Goal: Task Accomplishment & Management: Use online tool/utility

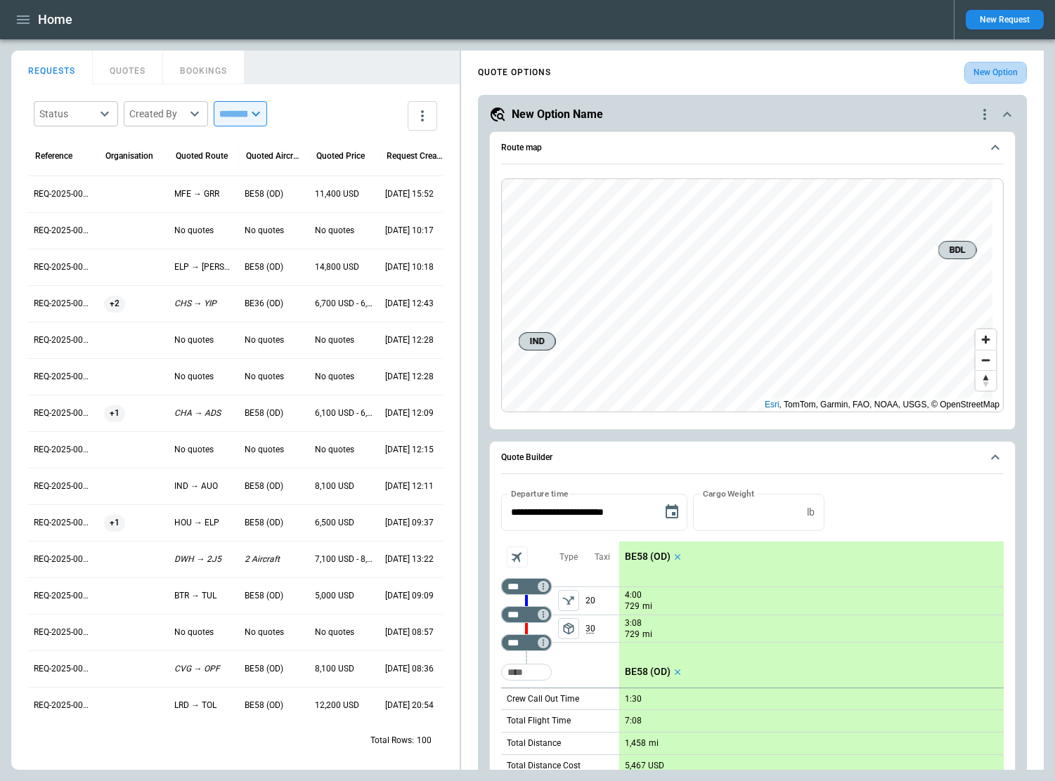
click at [984, 73] on button "New Option" at bounding box center [995, 73] width 63 height 22
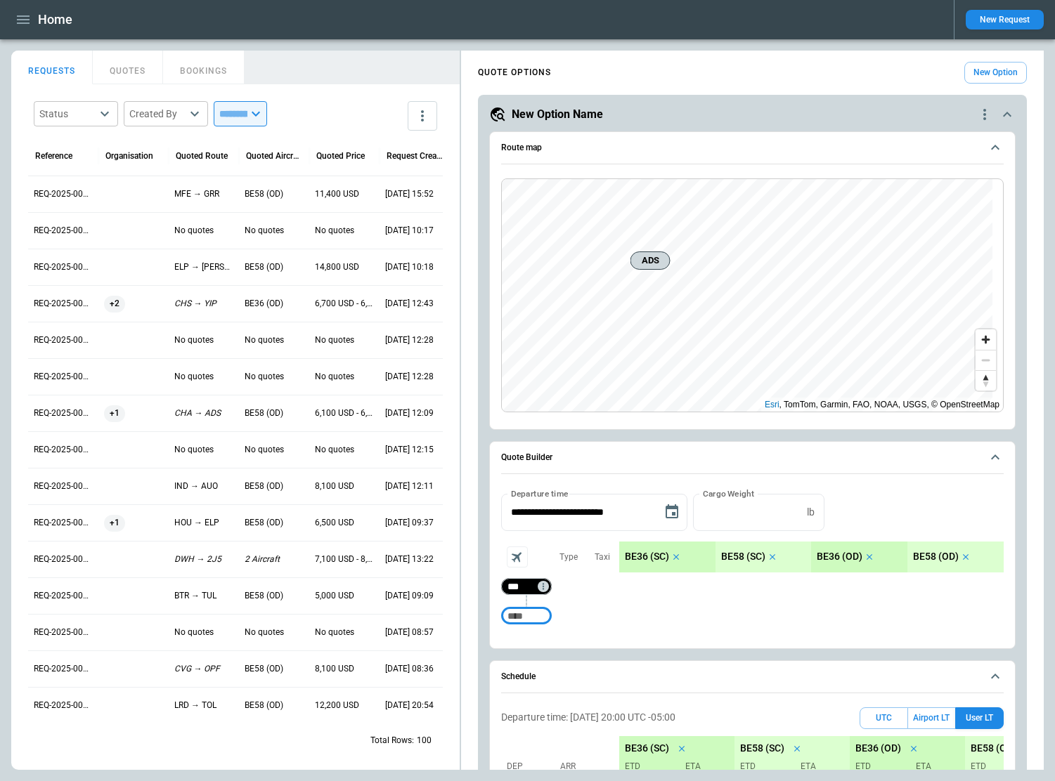
click at [514, 591] on input "***" at bounding box center [523, 587] width 39 height 14
type input "***"
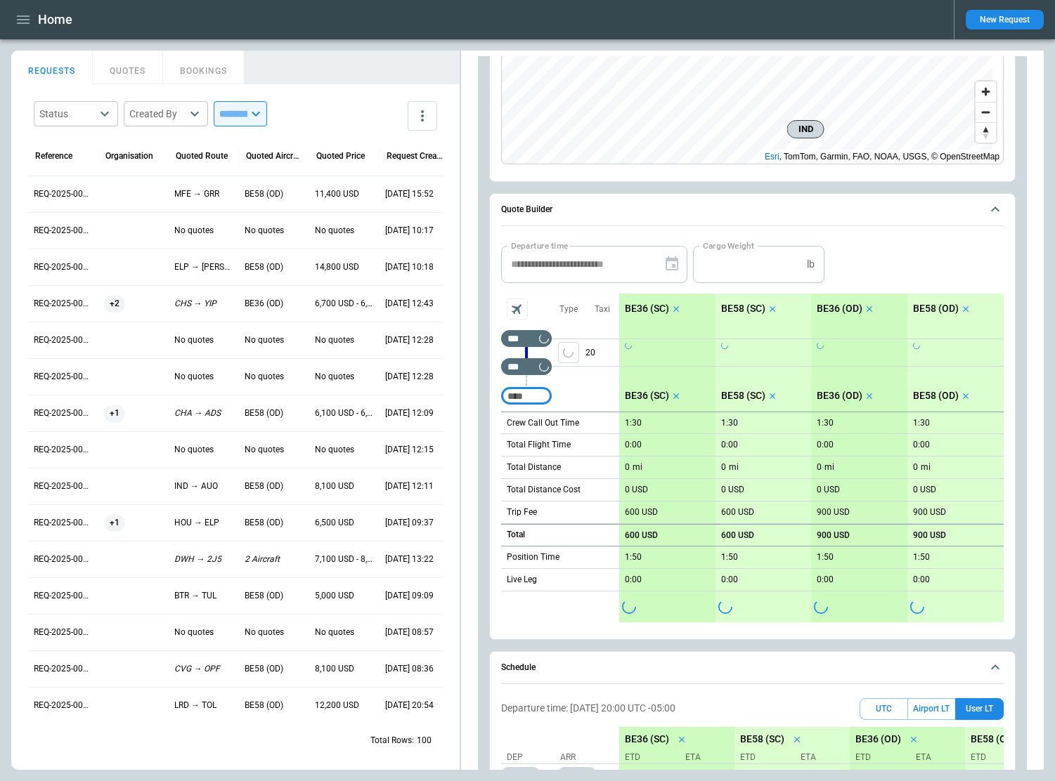
scroll to position [281, 0]
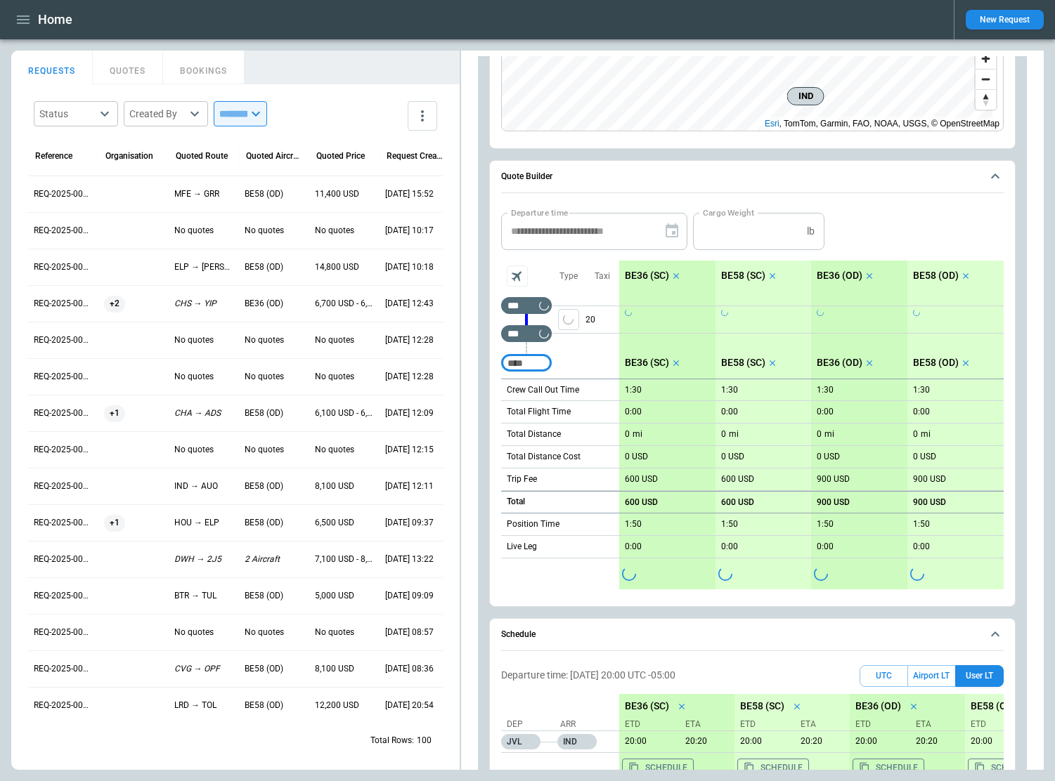
click at [677, 274] on icon "scrollable content" at bounding box center [676, 276] width 10 height 10
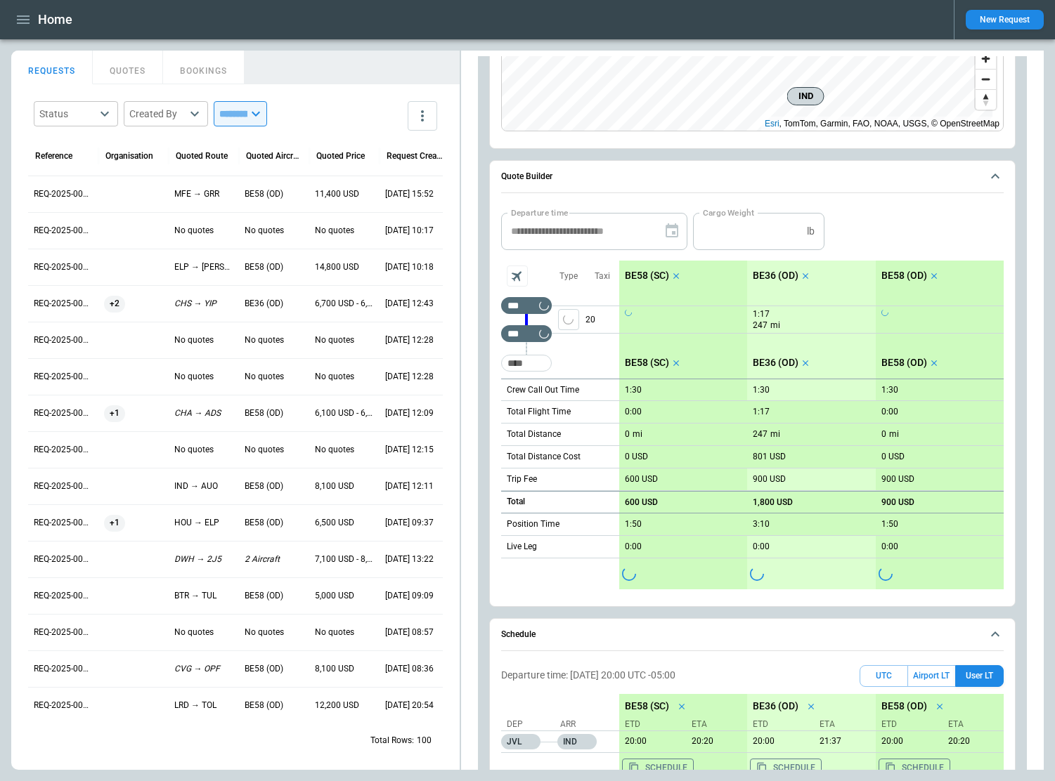
click at [677, 274] on icon "scrollable content" at bounding box center [676, 276] width 10 height 10
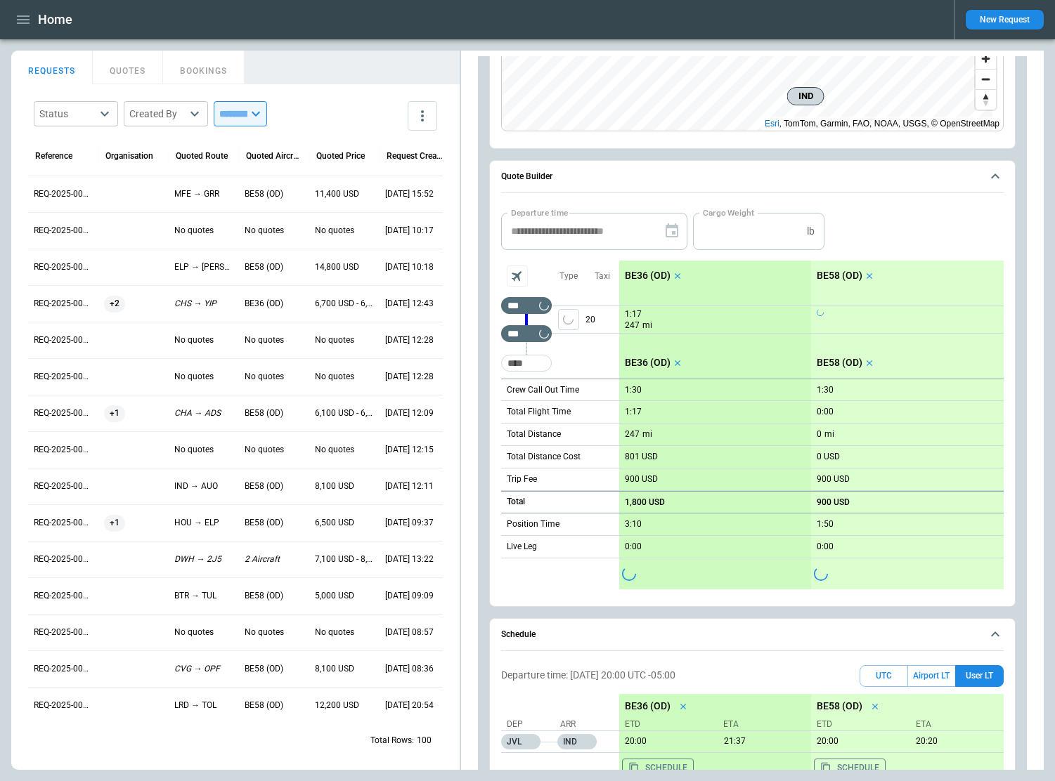
click at [677, 274] on icon "scrollable content" at bounding box center [677, 276] width 10 height 10
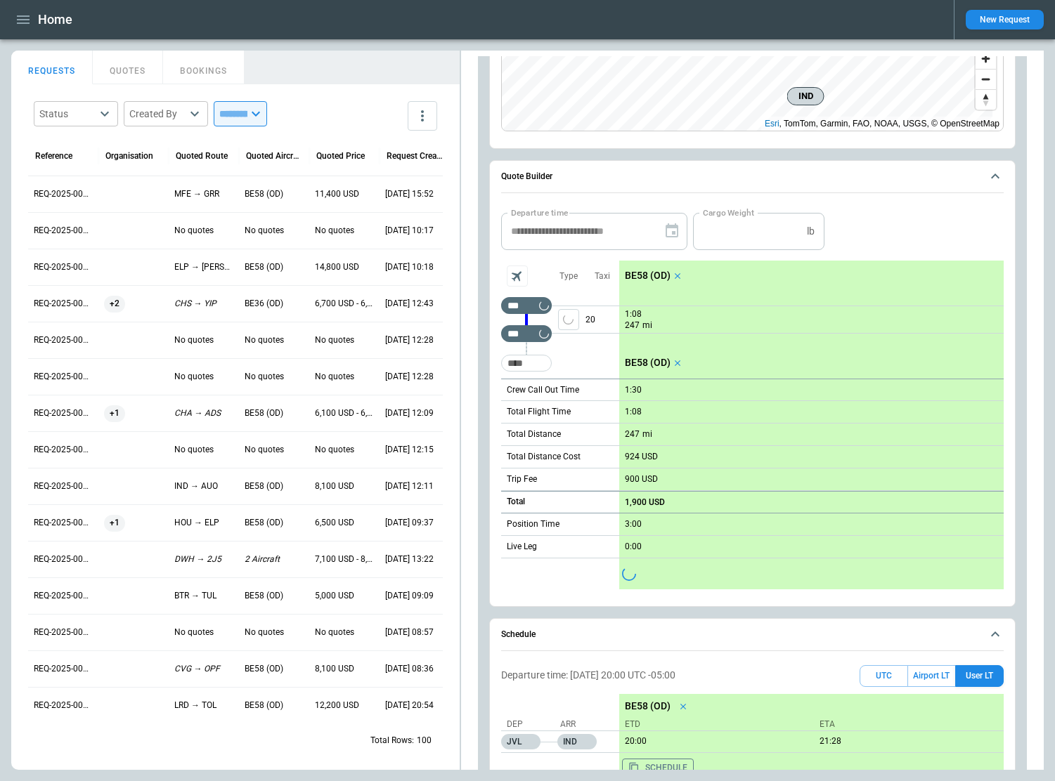
click at [637, 388] on p "1:30" at bounding box center [633, 390] width 17 height 11
type input "*"
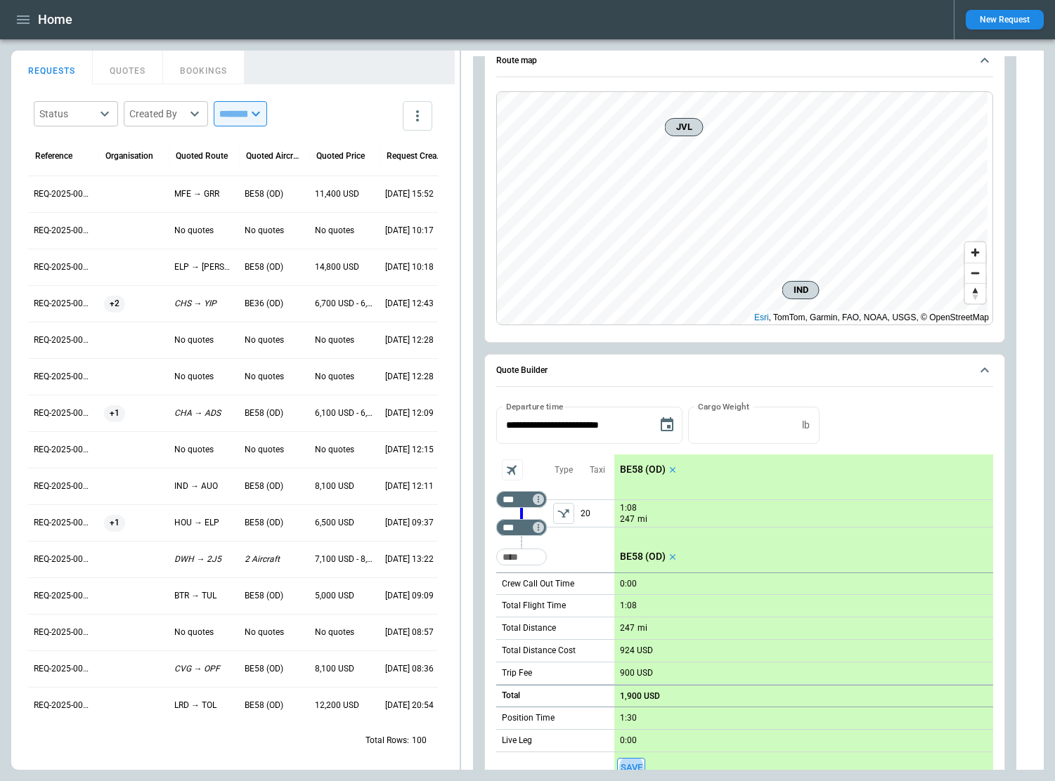
scroll to position [0, 0]
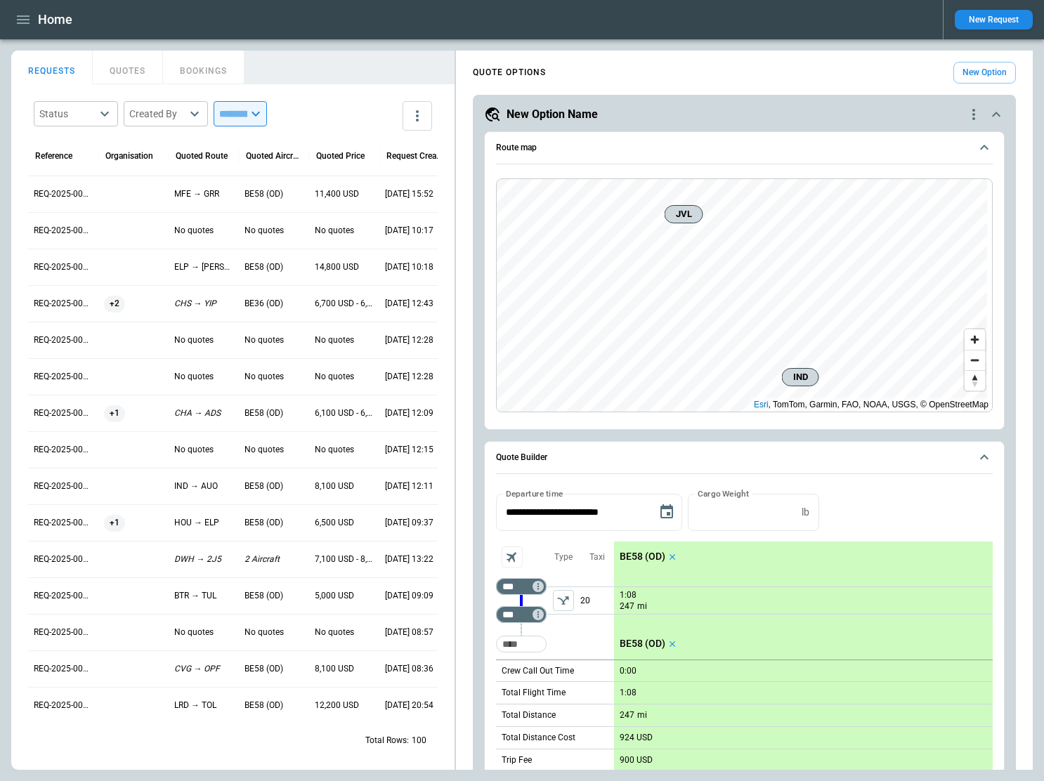
click at [965, 110] on icon "quote-option-actions" at bounding box center [973, 114] width 17 height 17
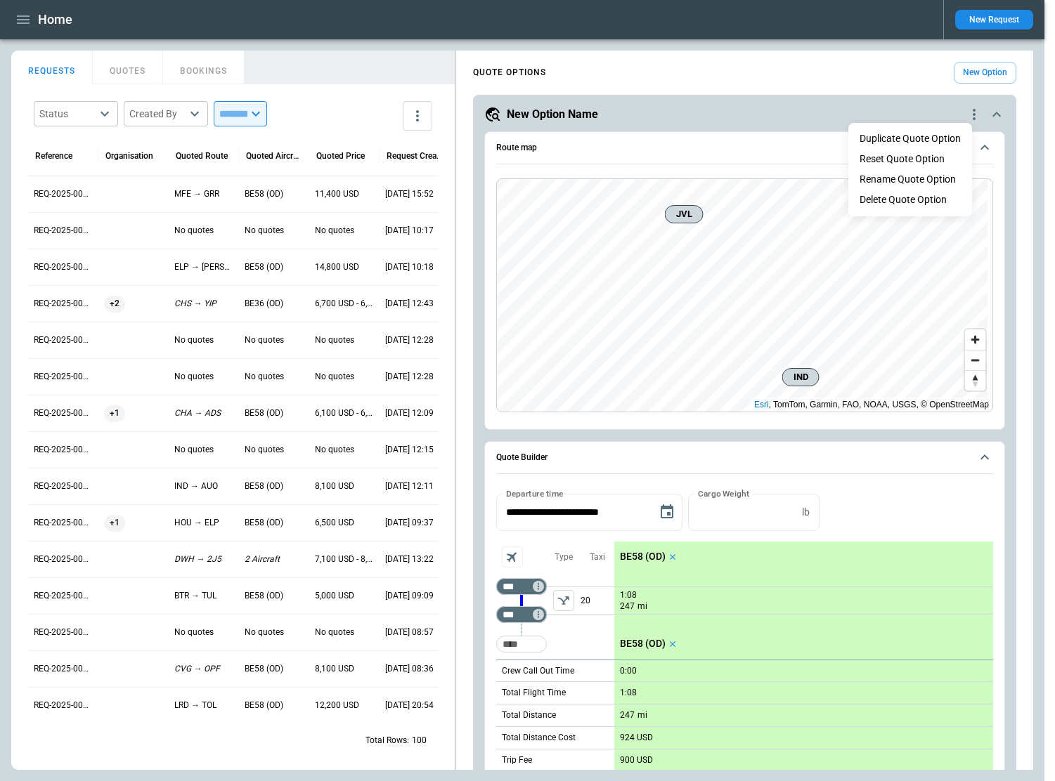
click at [904, 197] on li "Delete Quote Option" at bounding box center [910, 200] width 124 height 20
